Goal: Task Accomplishment & Management: Complete application form

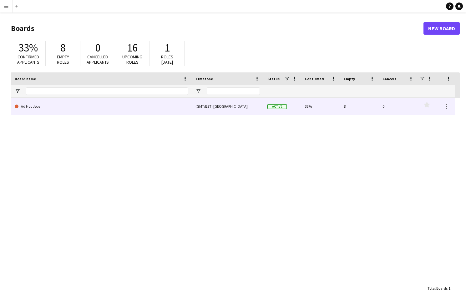
click at [24, 107] on link "Ad Hoc Jobs" at bounding box center [101, 107] width 173 height 18
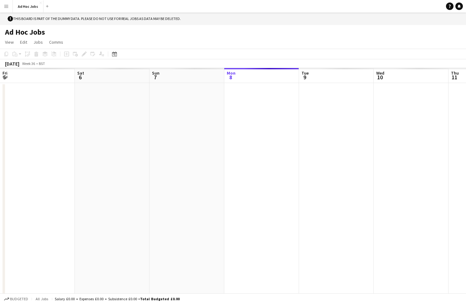
scroll to position [0, 149]
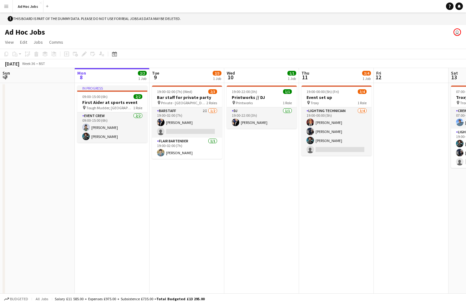
click at [3, 9] on button "Menu" at bounding box center [6, 6] width 13 height 13
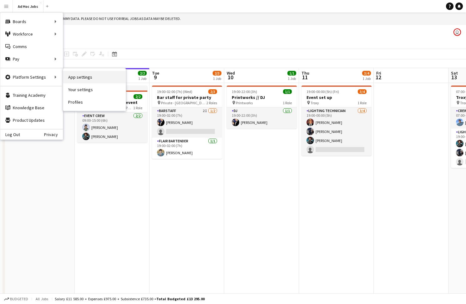
click at [78, 80] on link "App settings" at bounding box center [94, 77] width 63 height 13
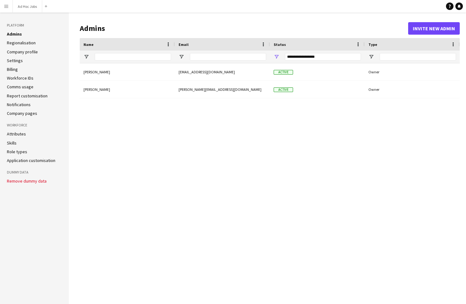
click at [102, 154] on div "[PERSON_NAME] [EMAIL_ADDRESS][DOMAIN_NAME] Active Owner [PERSON_NAME] [PERSON_N…" at bounding box center [270, 178] width 380 height 231
click at [6, 9] on button "Menu" at bounding box center [6, 6] width 13 height 13
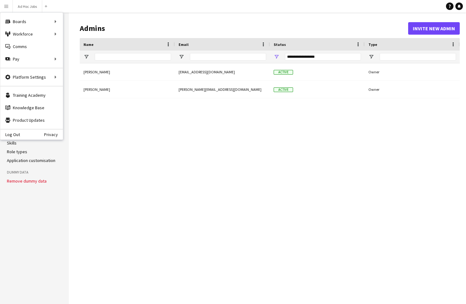
click at [90, 123] on div "[PERSON_NAME] [EMAIL_ADDRESS][DOMAIN_NAME] Active Owner [PERSON_NAME] [PERSON_N…" at bounding box center [270, 178] width 380 height 231
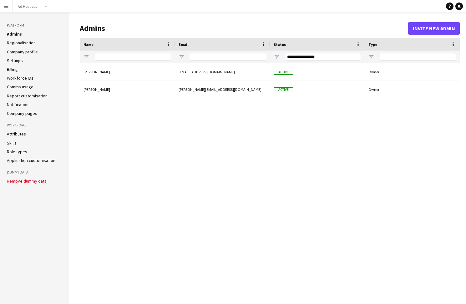
click at [6, 8] on app-icon "Menu" at bounding box center [6, 6] width 5 height 5
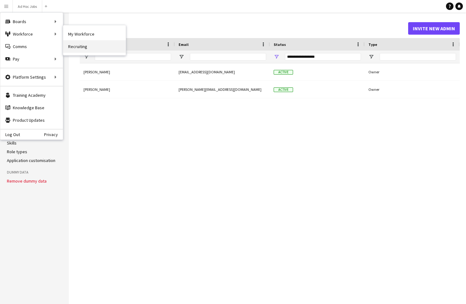
click at [83, 49] on link "Recruiting" at bounding box center [94, 46] width 63 height 13
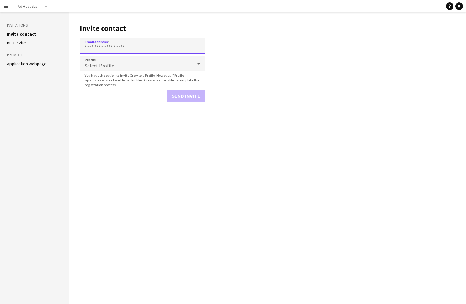
click at [103, 47] on input "Email address" at bounding box center [142, 46] width 125 height 16
click at [239, 78] on main "Invite contact Email address Profile Select Profile You have the option to invi…" at bounding box center [267, 159] width 397 height 292
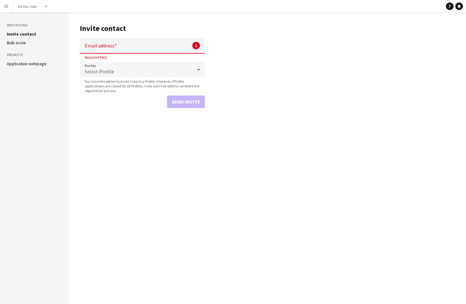
click at [106, 121] on main "Invite contact Email address ! Required field. Profile Select Profile You have …" at bounding box center [267, 159] width 397 height 292
click at [6, 8] on app-icon "Menu" at bounding box center [6, 6] width 5 height 5
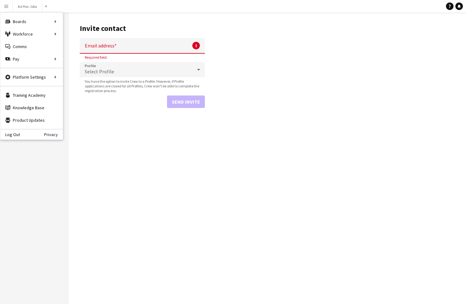
click at [264, 190] on main "Invite contact Email address ! Required field. Profile Select Profile You have …" at bounding box center [267, 159] width 397 height 292
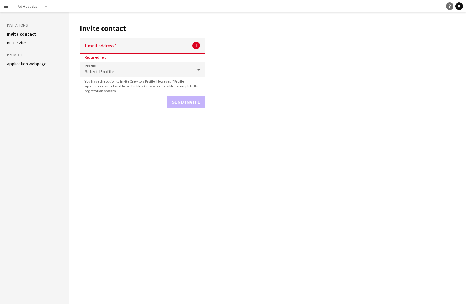
click at [451, 6] on icon "Help" at bounding box center [450, 6] width 4 height 4
